Goal: Purchase product/service

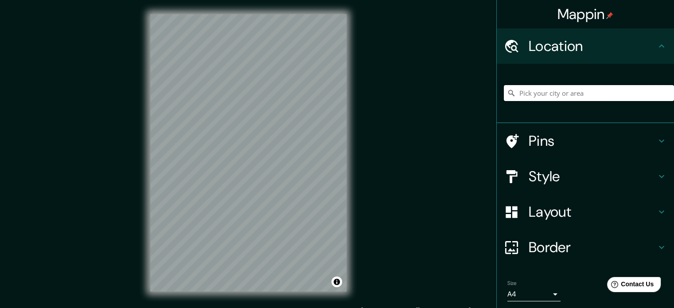
click at [547, 96] on input "Pick your city or area" at bounding box center [589, 93] width 170 height 16
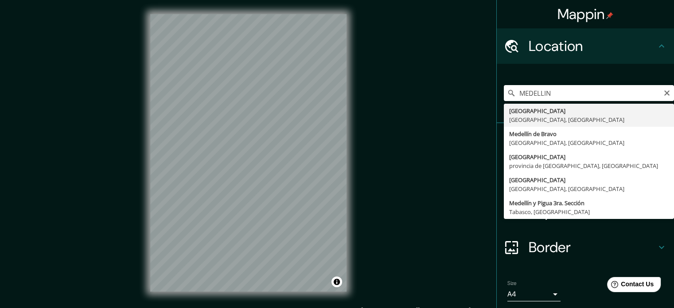
type input "[GEOGRAPHIC_DATA], [GEOGRAPHIC_DATA], [GEOGRAPHIC_DATA]"
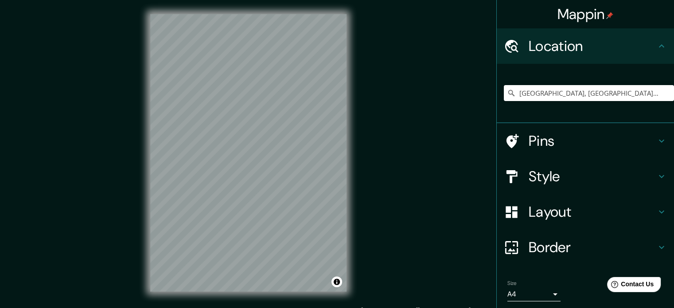
click at [243, 308] on html "Mappin Location [GEOGRAPHIC_DATA], [GEOGRAPHIC_DATA], [GEOGRAPHIC_DATA] Pins St…" at bounding box center [337, 154] width 674 height 308
click at [274, 0] on html "Mappin Location [GEOGRAPHIC_DATA], [GEOGRAPHIC_DATA], [GEOGRAPHIC_DATA] Pins St…" at bounding box center [337, 154] width 674 height 308
click at [319, 0] on html "Mappin Location [GEOGRAPHIC_DATA], [GEOGRAPHIC_DATA], [GEOGRAPHIC_DATA] Pins St…" at bounding box center [337, 154] width 674 height 308
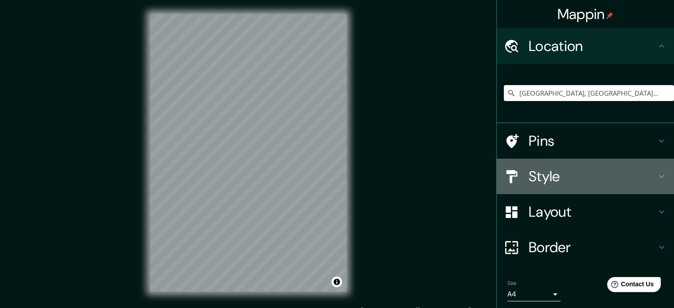
click at [576, 180] on h4 "Style" at bounding box center [593, 177] width 128 height 18
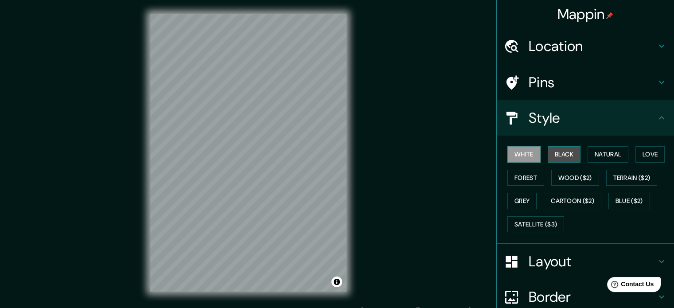
click at [562, 161] on button "Black" at bounding box center [564, 154] width 33 height 16
click at [294, 0] on html "Mappin Location [GEOGRAPHIC_DATA], [GEOGRAPHIC_DATA], [GEOGRAPHIC_DATA] Pins St…" at bounding box center [337, 154] width 674 height 308
click at [135, 308] on html "Mappin Location [GEOGRAPHIC_DATA], [GEOGRAPHIC_DATA], [GEOGRAPHIC_DATA] Pins St…" at bounding box center [337, 154] width 674 height 308
click at [188, 296] on div "© Mapbox © OpenStreetMap Improve this map" at bounding box center [248, 153] width 225 height 306
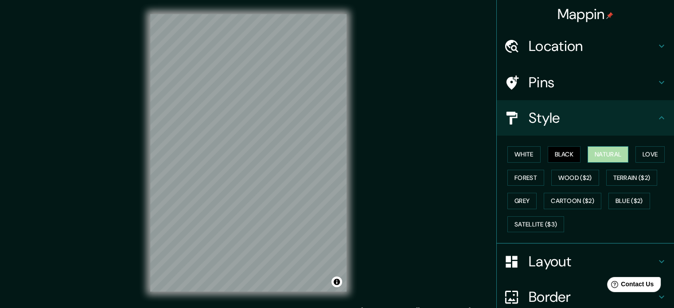
click at [611, 157] on button "Natural" at bounding box center [608, 154] width 41 height 16
click at [256, 297] on div "© Mapbox © OpenStreetMap Improve this map" at bounding box center [248, 153] width 225 height 306
click at [555, 155] on button "Black" at bounding box center [564, 154] width 33 height 16
click at [317, 0] on html "Mappin Location [GEOGRAPHIC_DATA], [GEOGRAPHIC_DATA], [GEOGRAPHIC_DATA] Pins St…" at bounding box center [337, 154] width 674 height 308
click at [239, 308] on html "Mappin Location [GEOGRAPHIC_DATA], [GEOGRAPHIC_DATA], [GEOGRAPHIC_DATA] Pins St…" at bounding box center [337, 154] width 674 height 308
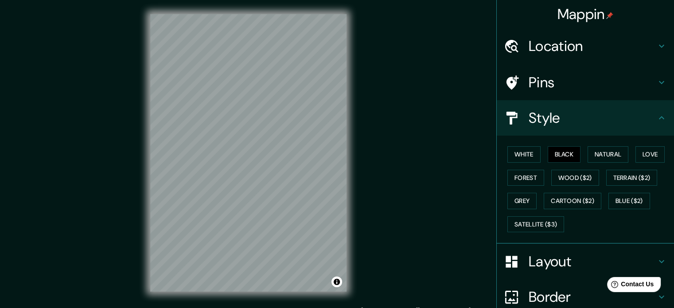
click at [181, 308] on html "Mappin Location [GEOGRAPHIC_DATA], [GEOGRAPHIC_DATA], [GEOGRAPHIC_DATA] Pins St…" at bounding box center [337, 154] width 674 height 308
click at [129, 254] on div "Mappin Location [GEOGRAPHIC_DATA], [GEOGRAPHIC_DATA], [GEOGRAPHIC_DATA] Pins St…" at bounding box center [337, 160] width 674 height 320
click at [519, 156] on button "White" at bounding box center [524, 154] width 33 height 16
click at [561, 151] on button "Black" at bounding box center [564, 154] width 33 height 16
click at [600, 154] on button "Natural" at bounding box center [608, 154] width 41 height 16
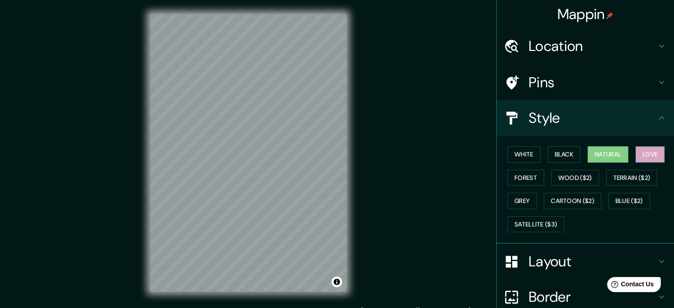
click at [636, 150] on button "Love" at bounding box center [650, 154] width 29 height 16
click at [521, 174] on button "Forest" at bounding box center [526, 178] width 37 height 16
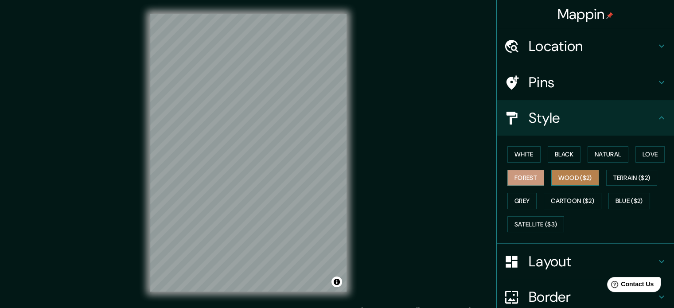
click at [555, 175] on button "Wood ($2)" at bounding box center [575, 178] width 48 height 16
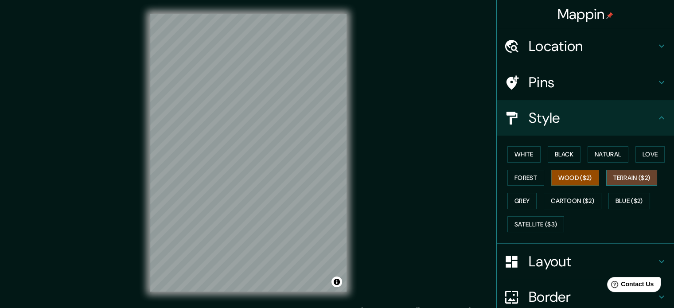
click at [630, 176] on button "Terrain ($2)" at bounding box center [631, 178] width 51 height 16
click at [525, 201] on button "Grey" at bounding box center [522, 201] width 29 height 16
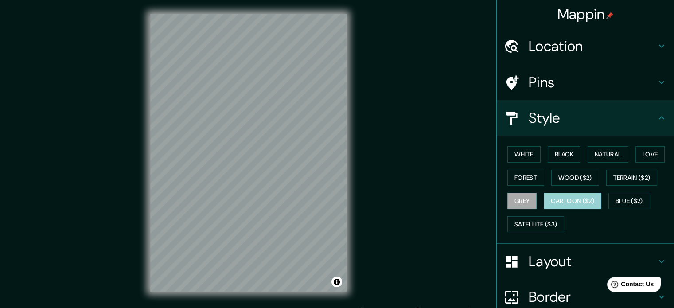
click at [558, 196] on button "Cartoon ($2)" at bounding box center [573, 201] width 58 height 16
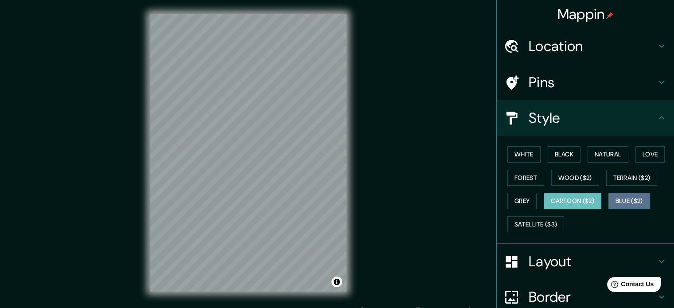
click at [623, 201] on button "Blue ($2)" at bounding box center [630, 201] width 42 height 16
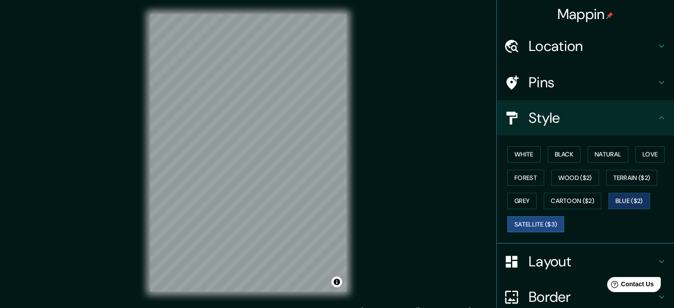
click at [536, 225] on button "Satellite ($3)" at bounding box center [536, 224] width 57 height 16
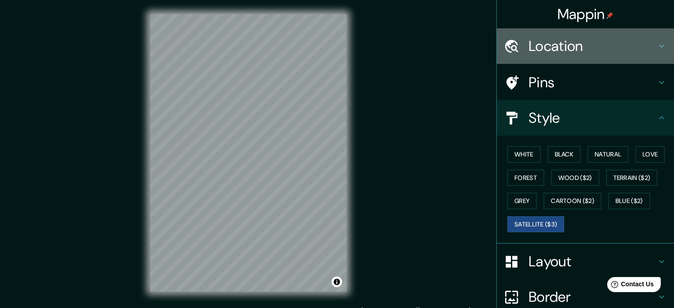
click at [553, 49] on h4 "Location" at bounding box center [593, 46] width 128 height 18
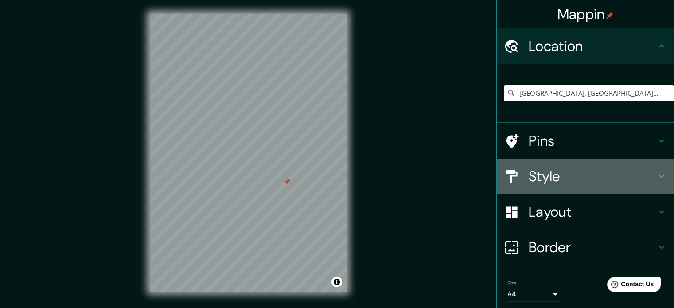
click at [544, 168] on h4 "Style" at bounding box center [593, 177] width 128 height 18
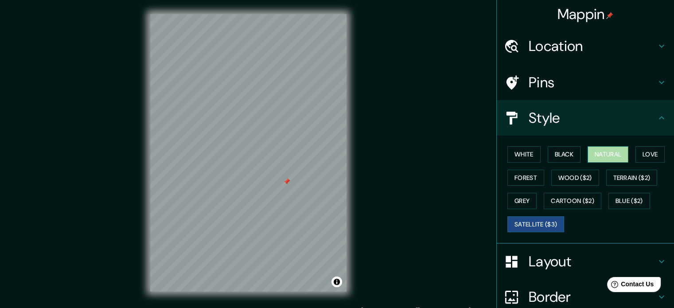
click at [597, 153] on button "Natural" at bounding box center [608, 154] width 41 height 16
drag, startPoint x: 285, startPoint y: 180, endPoint x: 303, endPoint y: 203, distance: 29.1
click at [304, 204] on div at bounding box center [307, 207] width 7 height 7
click at [303, 203] on div at bounding box center [304, 204] width 7 height 7
